Goal: Check status: Check status

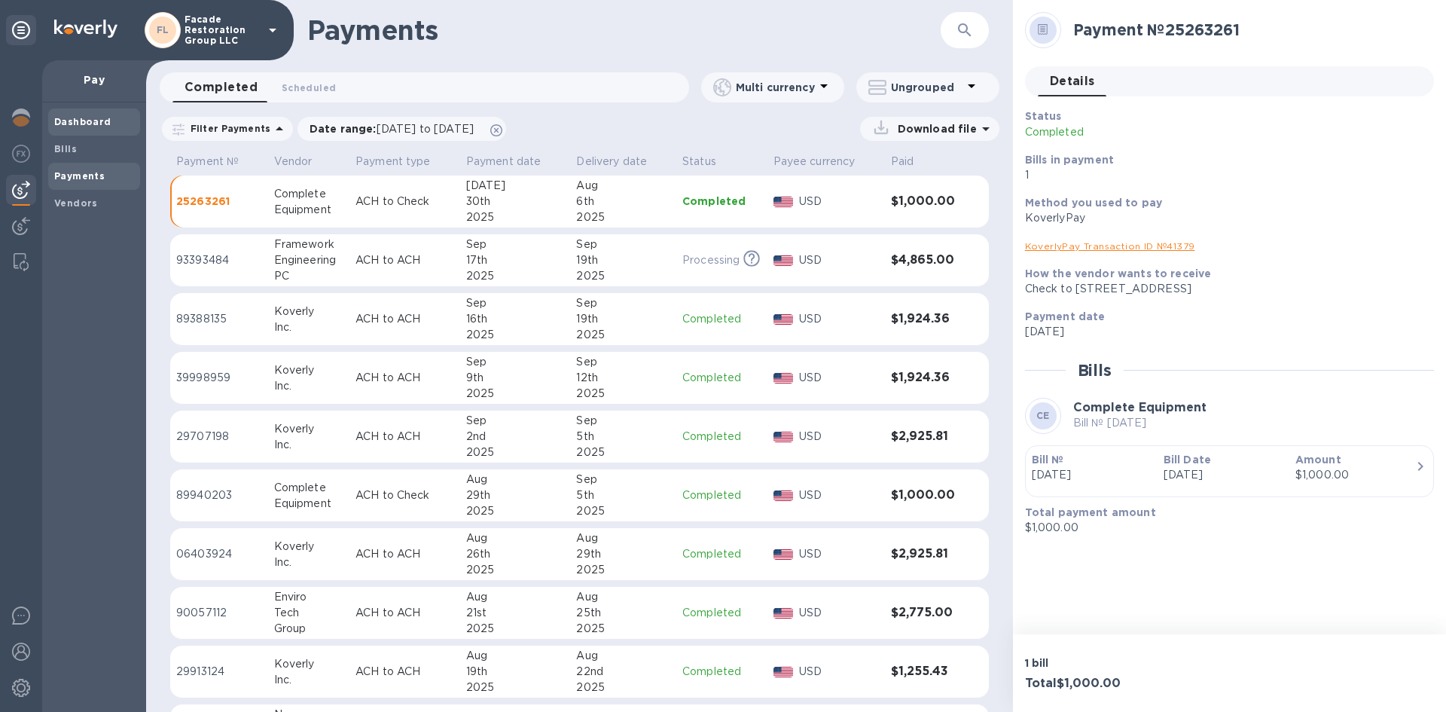
click at [100, 127] on b "Dashboard" at bounding box center [82, 121] width 57 height 11
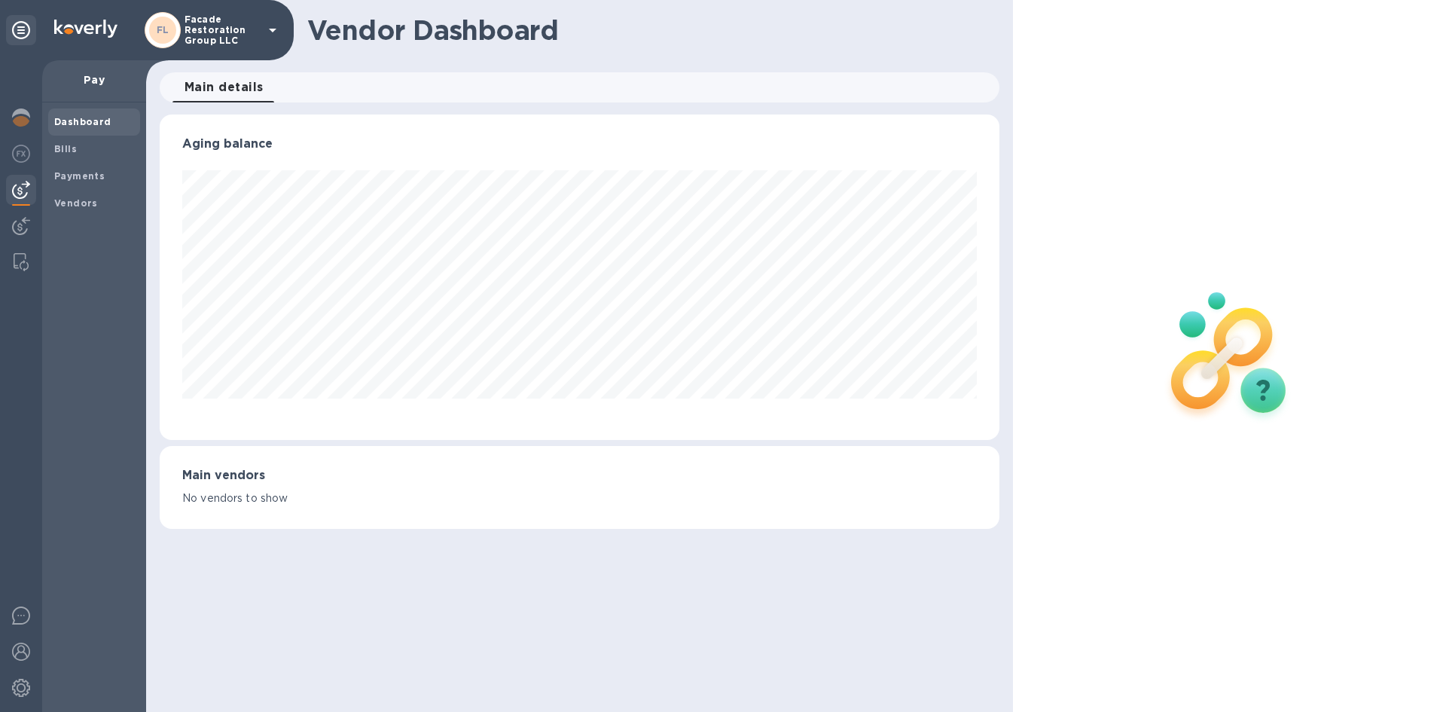
scroll to position [325, 839]
click at [83, 139] on div "Bills" at bounding box center [94, 149] width 92 height 27
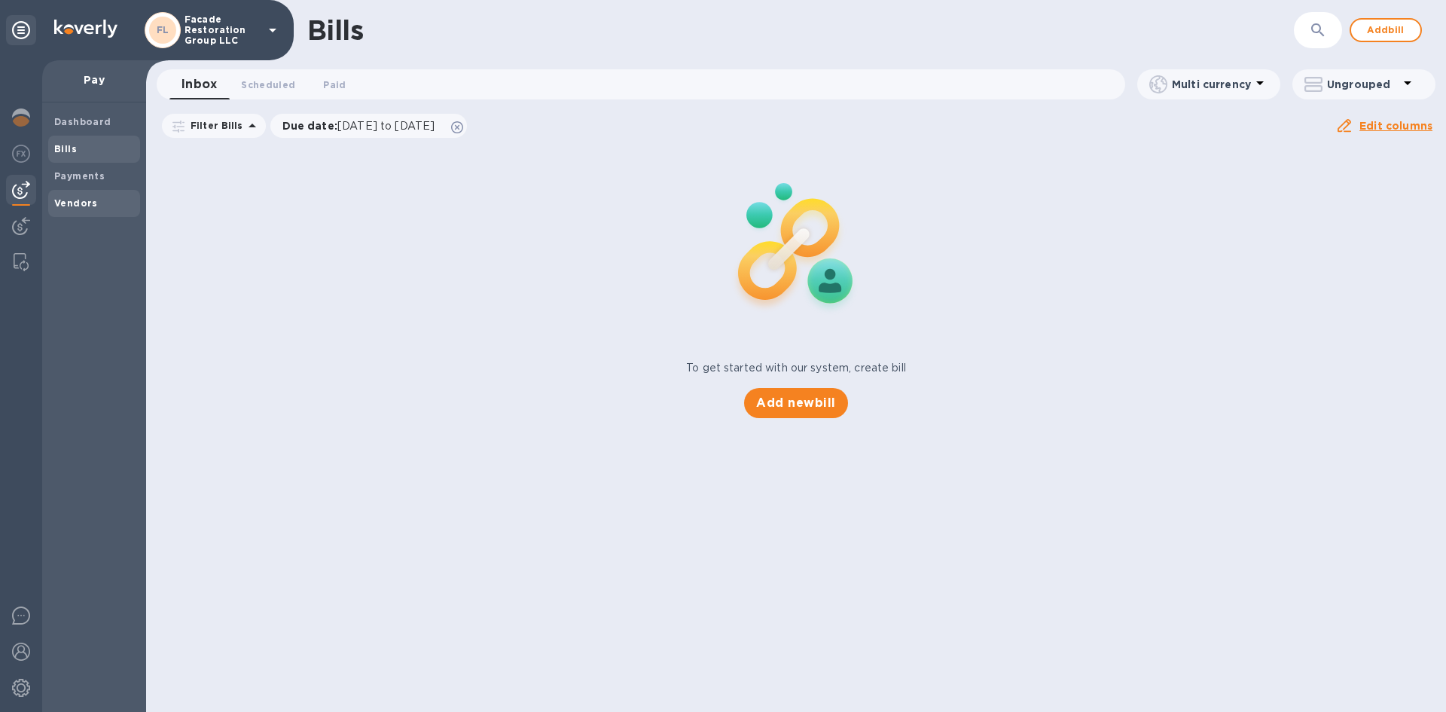
click at [63, 198] on b "Vendors" at bounding box center [76, 202] width 44 height 11
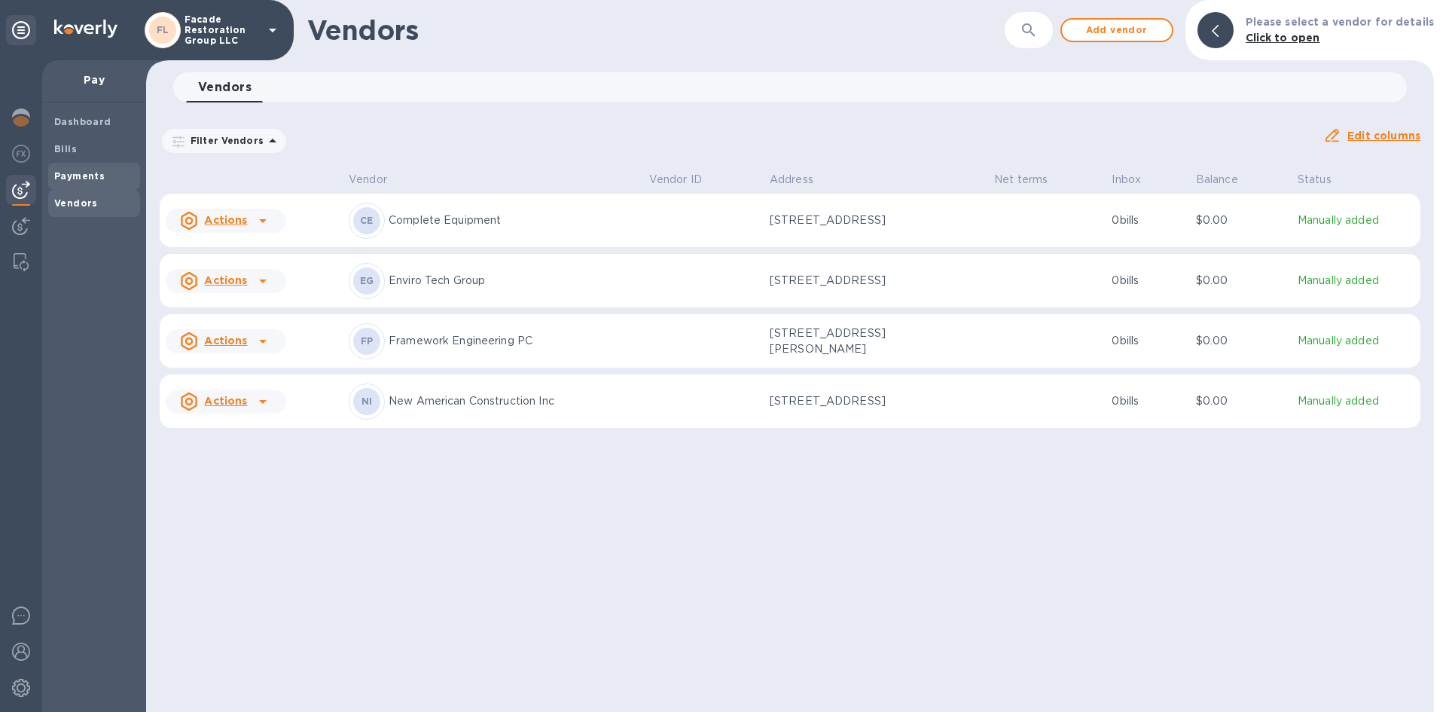
click at [80, 173] on b "Payments" at bounding box center [79, 175] width 50 height 11
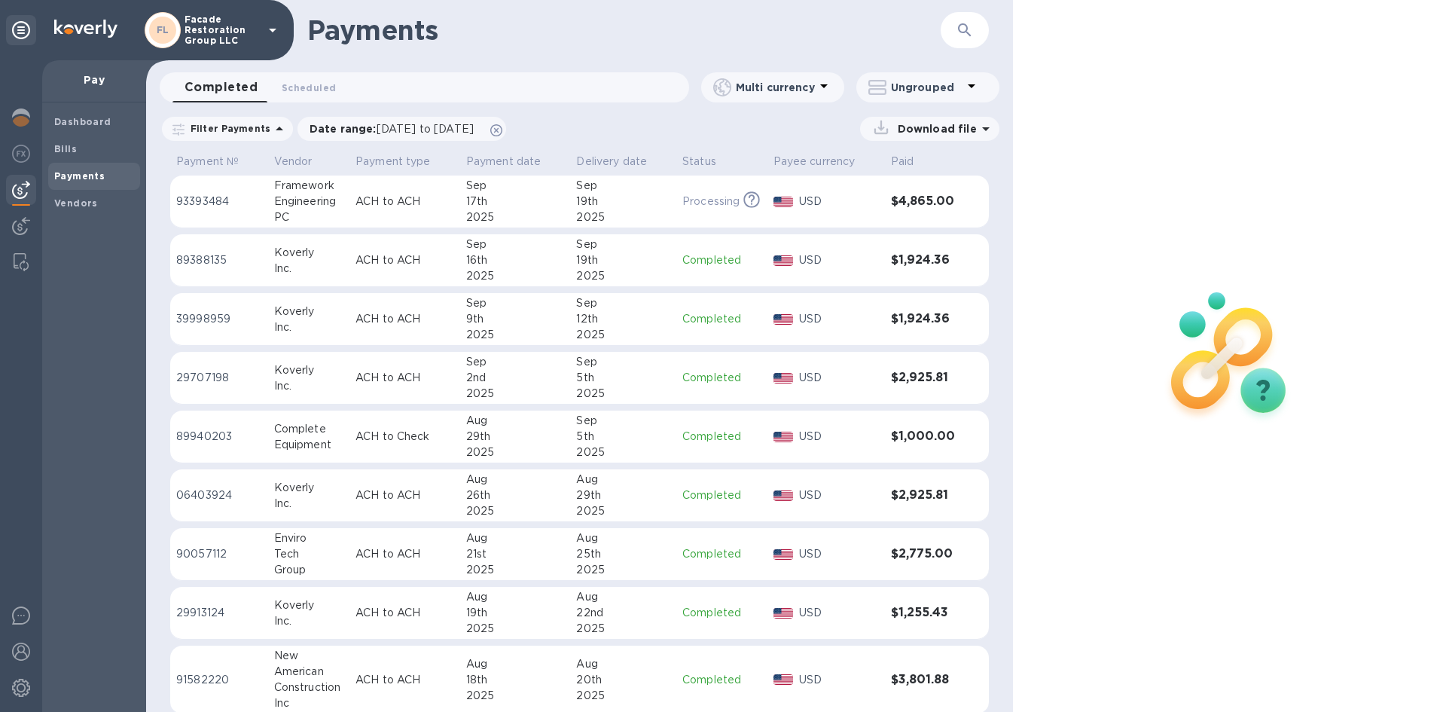
click at [194, 197] on p "93393484" at bounding box center [219, 202] width 86 height 16
